Goal: Task Accomplishment & Management: Manage account settings

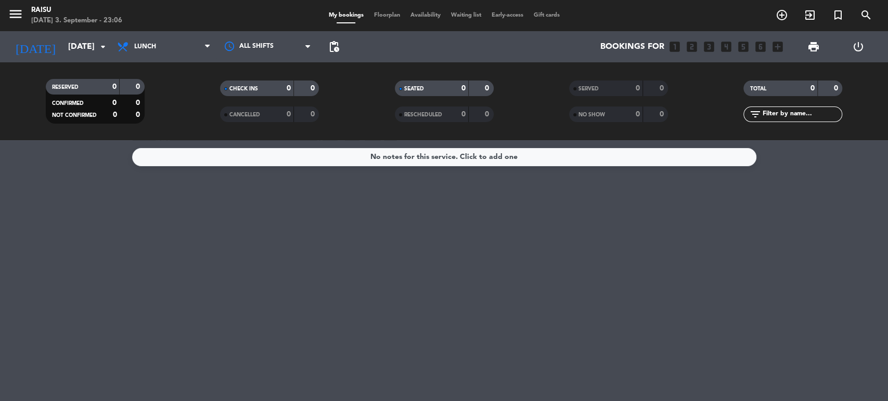
click at [856, 49] on icon "power_settings_new" at bounding box center [857, 47] width 12 height 12
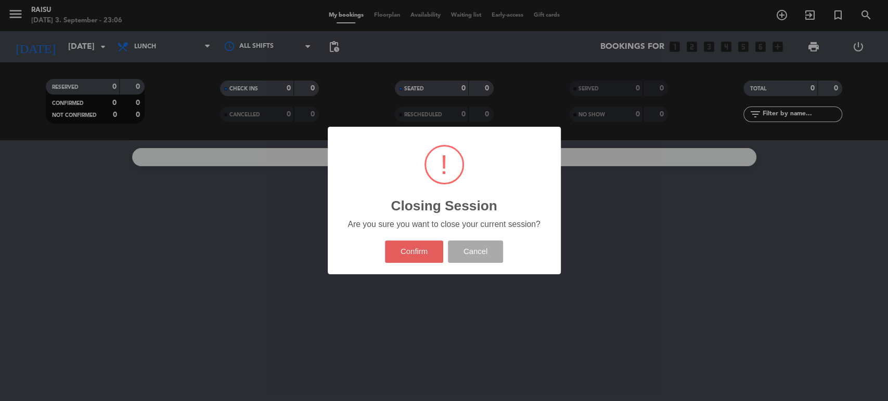
click at [412, 253] on button "Confirm" at bounding box center [414, 252] width 58 height 22
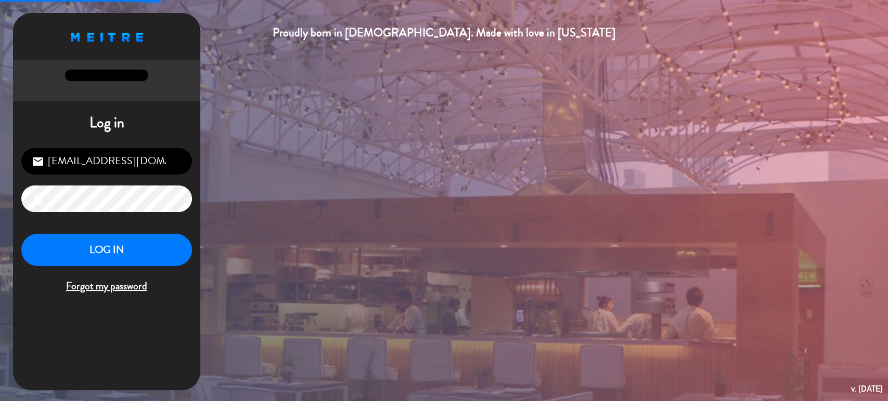
click at [120, 164] on input "[EMAIL_ADDRESS][DOMAIN_NAME]" at bounding box center [106, 161] width 171 height 27
type input "[EMAIL_ADDRESS][DOMAIN_NAME]"
click at [132, 255] on button "LOG IN" at bounding box center [106, 250] width 171 height 33
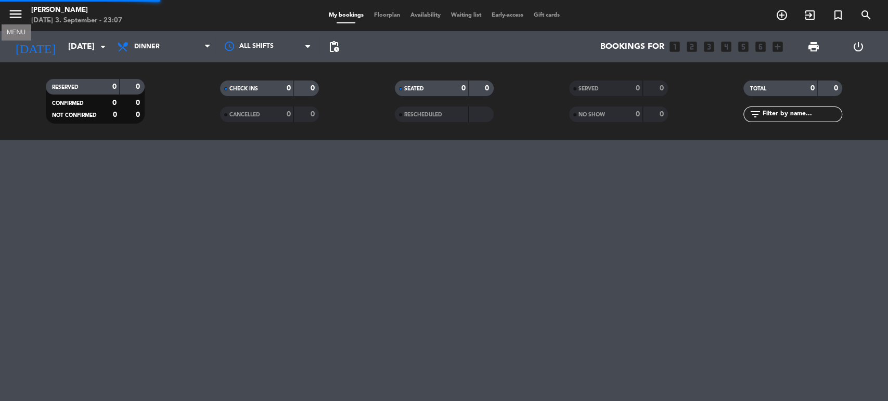
click at [21, 17] on icon "menu" at bounding box center [16, 14] width 16 height 16
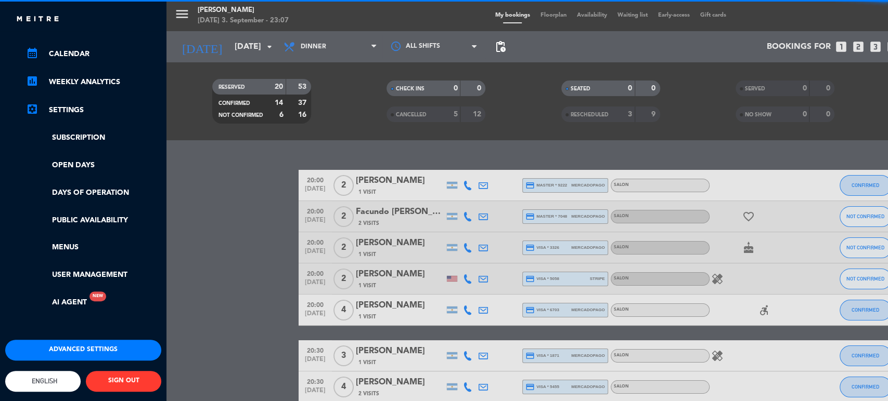
scroll to position [134, 0]
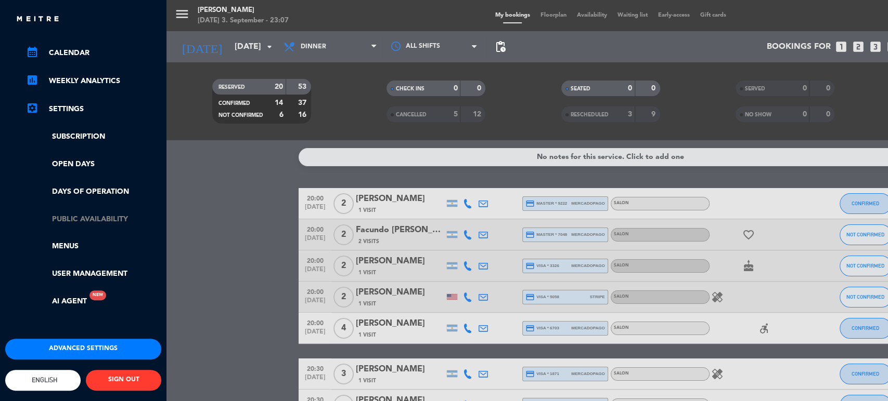
click at [104, 214] on link "Public availability" at bounding box center [93, 220] width 135 height 12
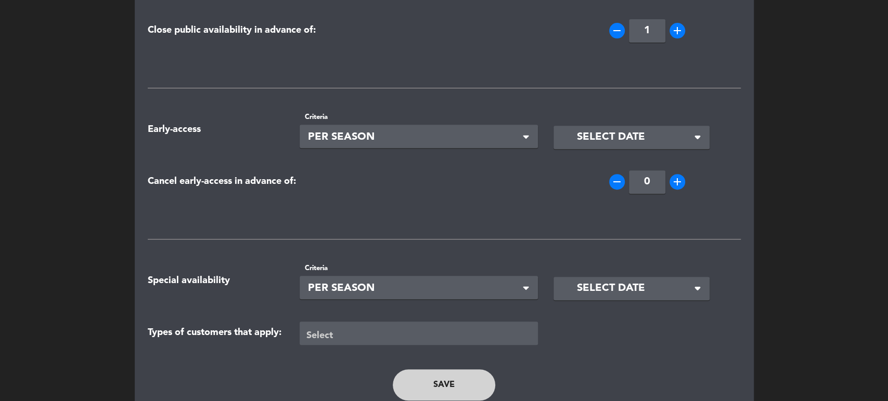
scroll to position [194, 0]
